Goal: Information Seeking & Learning: Learn about a topic

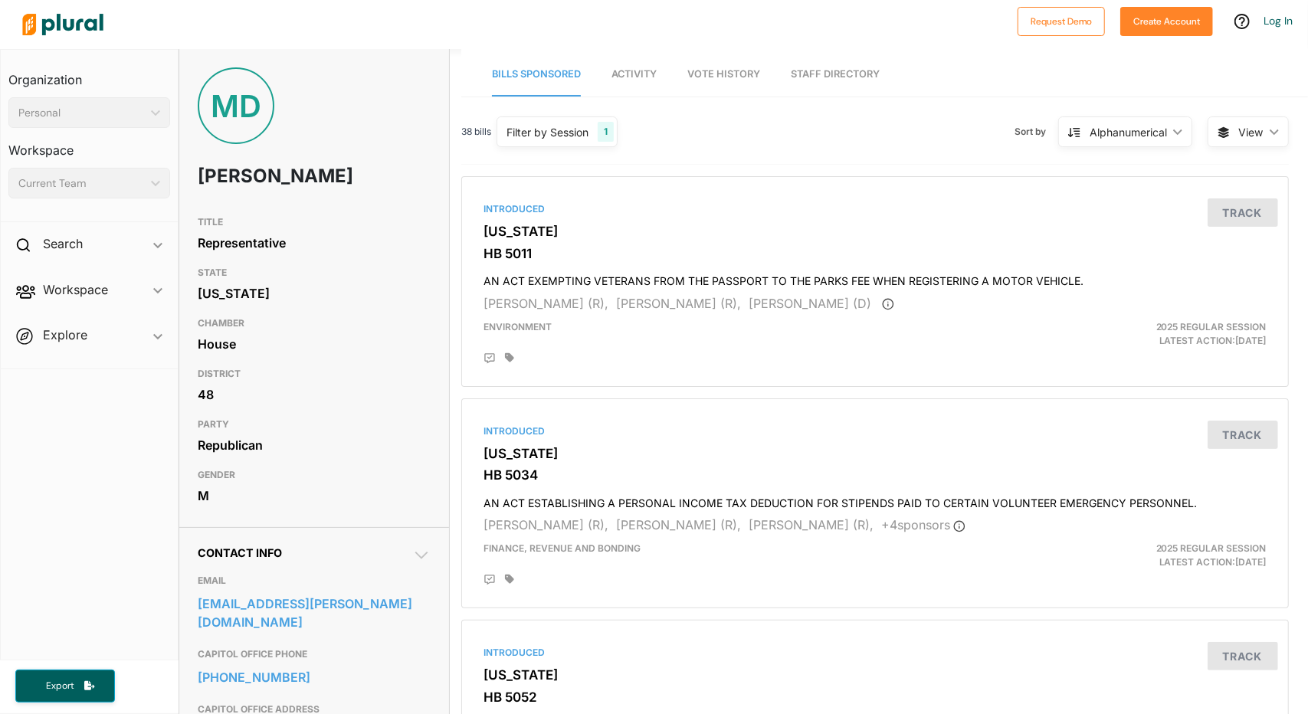
scroll to position [283, 0]
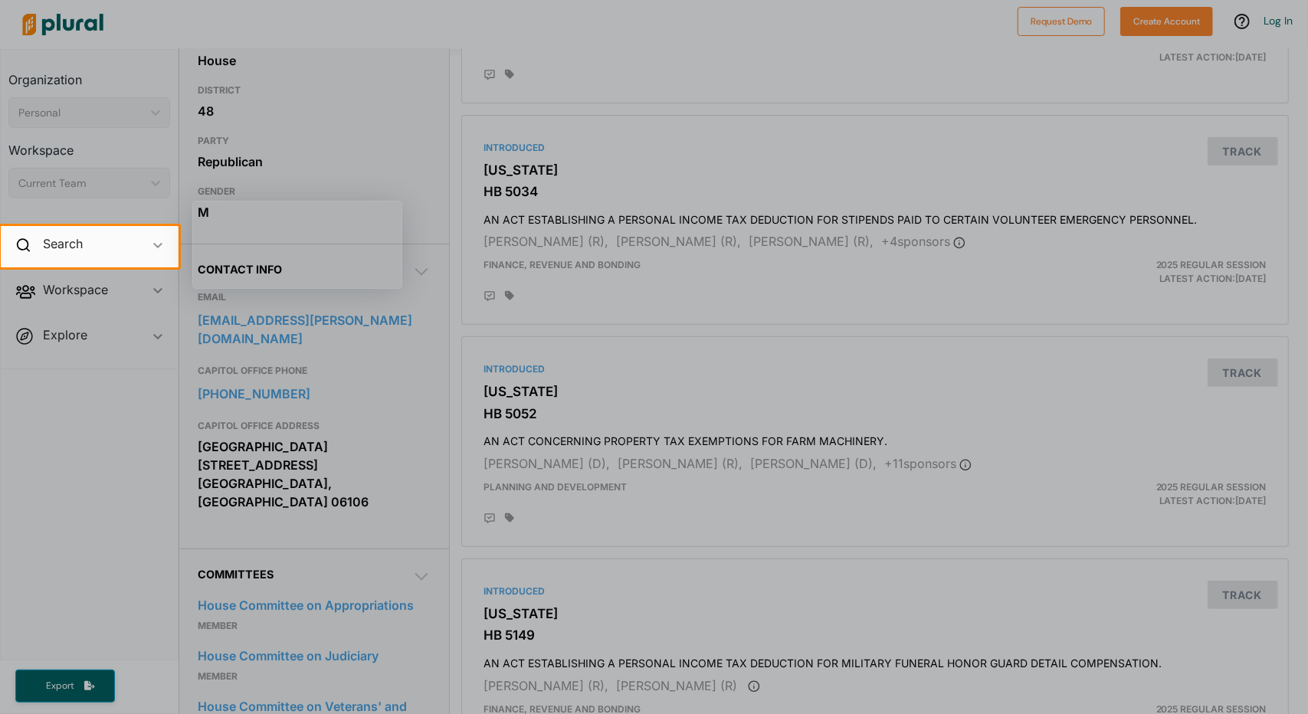
click at [790, 198] on div at bounding box center [654, 113] width 1308 height 226
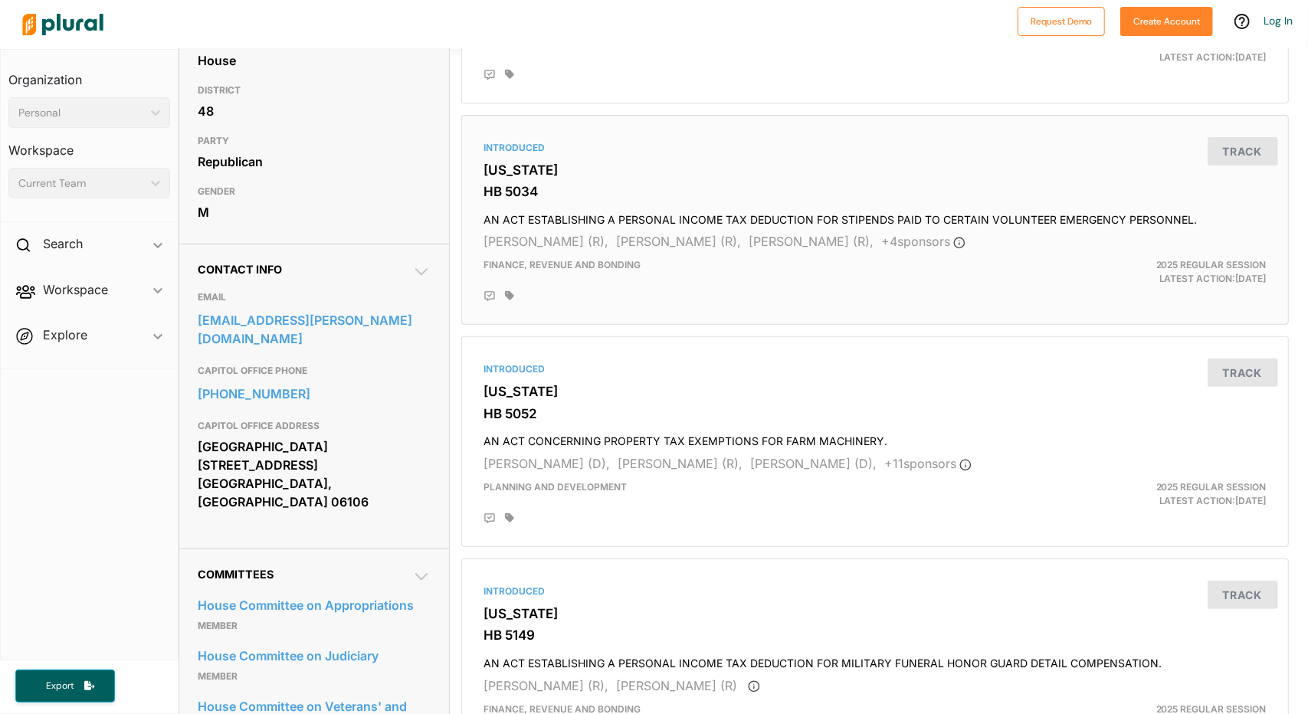
scroll to position [0, 0]
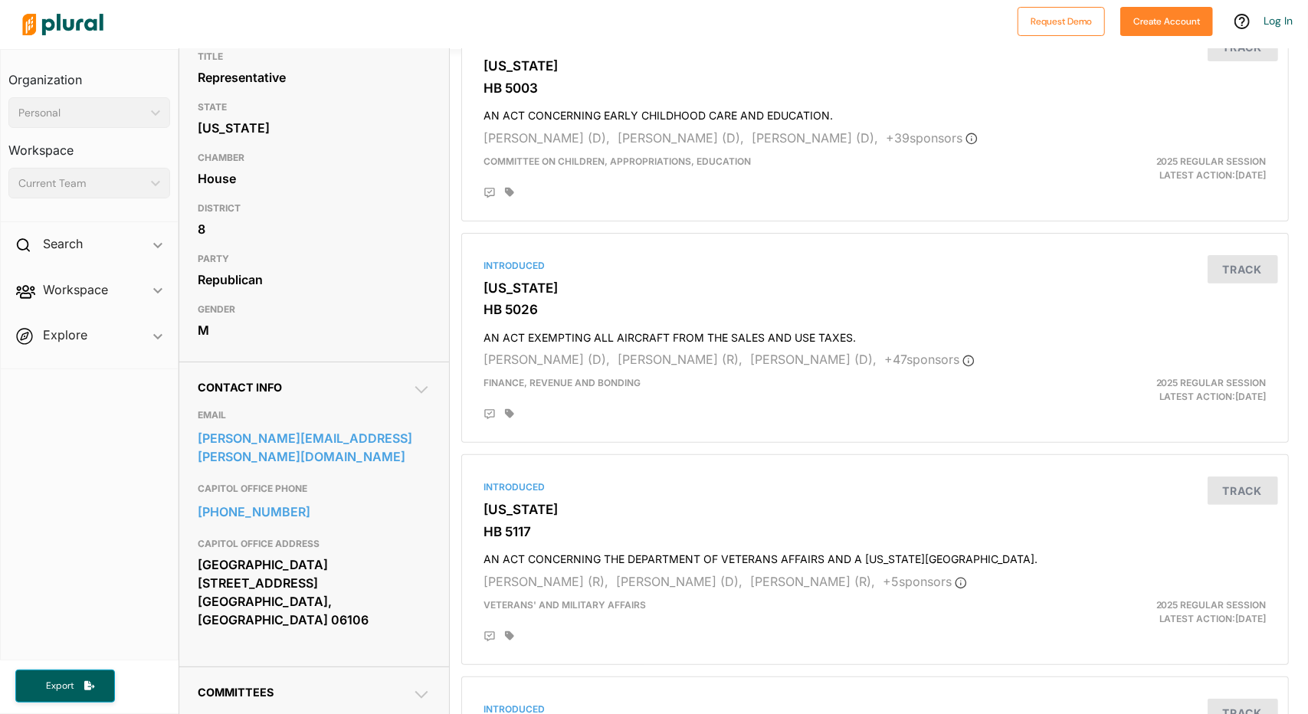
scroll to position [184, 0]
